Goal: Task Accomplishment & Management: Manage account settings

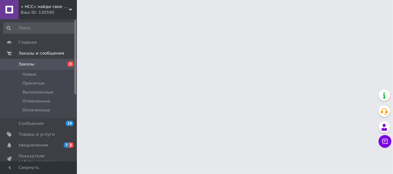
click at [71, 64] on span "3" at bounding box center [70, 63] width 6 height 5
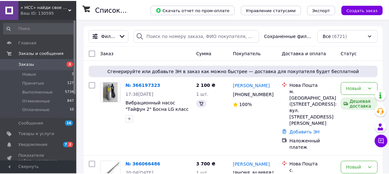
scroll to position [204, 0]
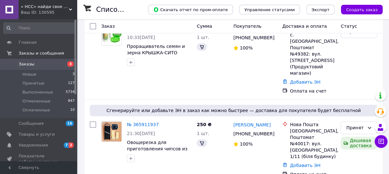
click at [143, 122] on link "№ 365911937" at bounding box center [143, 124] width 32 height 5
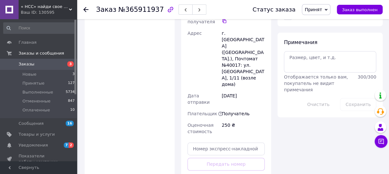
scroll to position [323, 0]
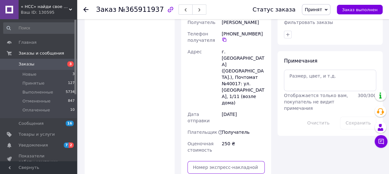
click at [191, 161] on input "text" at bounding box center [225, 167] width 77 height 13
type input "59001474212985"
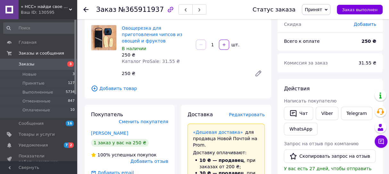
scroll to position [32, 0]
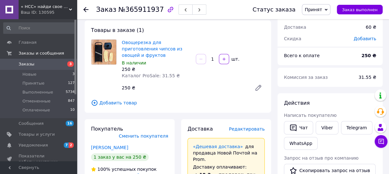
click at [70, 144] on span "2" at bounding box center [71, 145] width 5 height 5
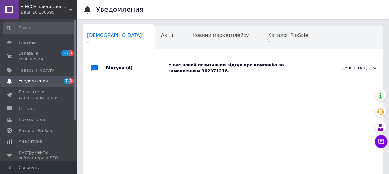
scroll to position [0, 3]
click at [113, 68] on div "Відгуки (4)" at bounding box center [137, 68] width 62 height 24
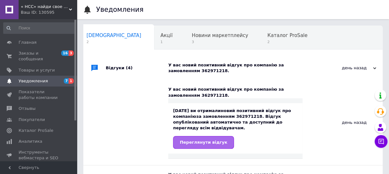
click at [198, 140] on span "Переглянути відгук" at bounding box center [203, 142] width 47 height 5
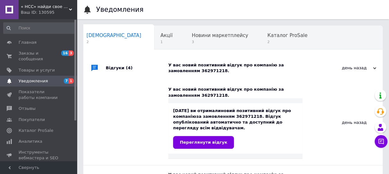
click at [72, 78] on span "1" at bounding box center [71, 80] width 5 height 5
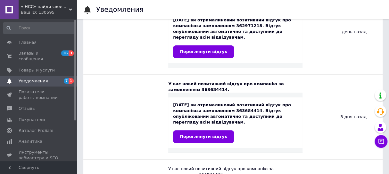
scroll to position [116, 0]
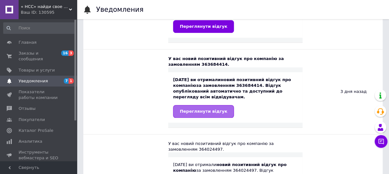
click at [200, 109] on span "Переглянути відгук" at bounding box center [203, 111] width 47 height 5
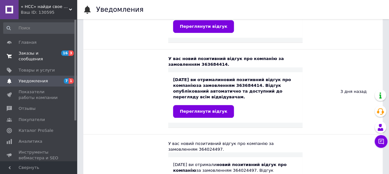
click at [46, 52] on span "Заказы и сообщения" at bounding box center [39, 57] width 41 height 12
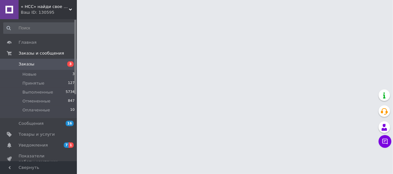
click at [72, 64] on span "3" at bounding box center [70, 63] width 6 height 5
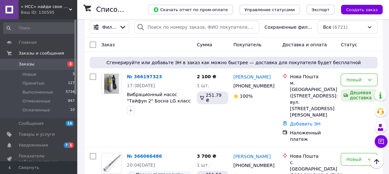
scroll to position [58, 0]
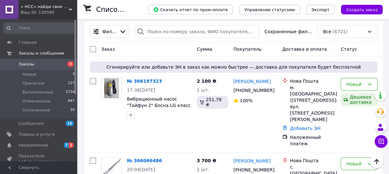
click at [69, 63] on span "3" at bounding box center [70, 63] width 6 height 5
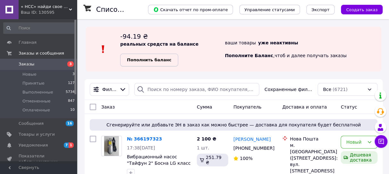
click at [154, 60] on b "Пополнить баланс" at bounding box center [149, 60] width 44 height 5
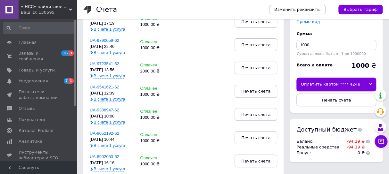
scroll to position [58, 0]
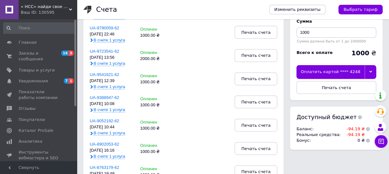
click at [370, 70] on icon at bounding box center [370, 71] width 3 height 3
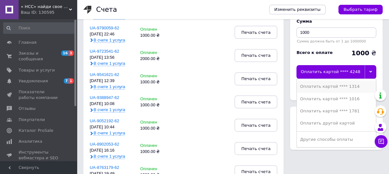
click at [323, 86] on div "Оплатить картой **** 1314" at bounding box center [336, 87] width 73 height 6
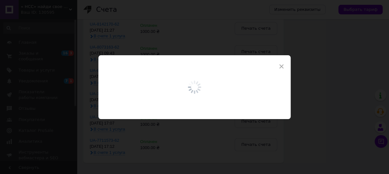
scroll to position [378, 0]
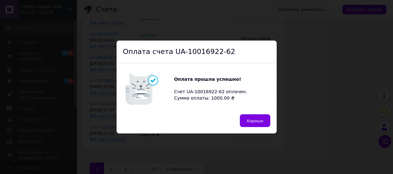
click at [250, 121] on span "Хорошо" at bounding box center [255, 121] width 17 height 5
